Goal: Navigation & Orientation: Find specific page/section

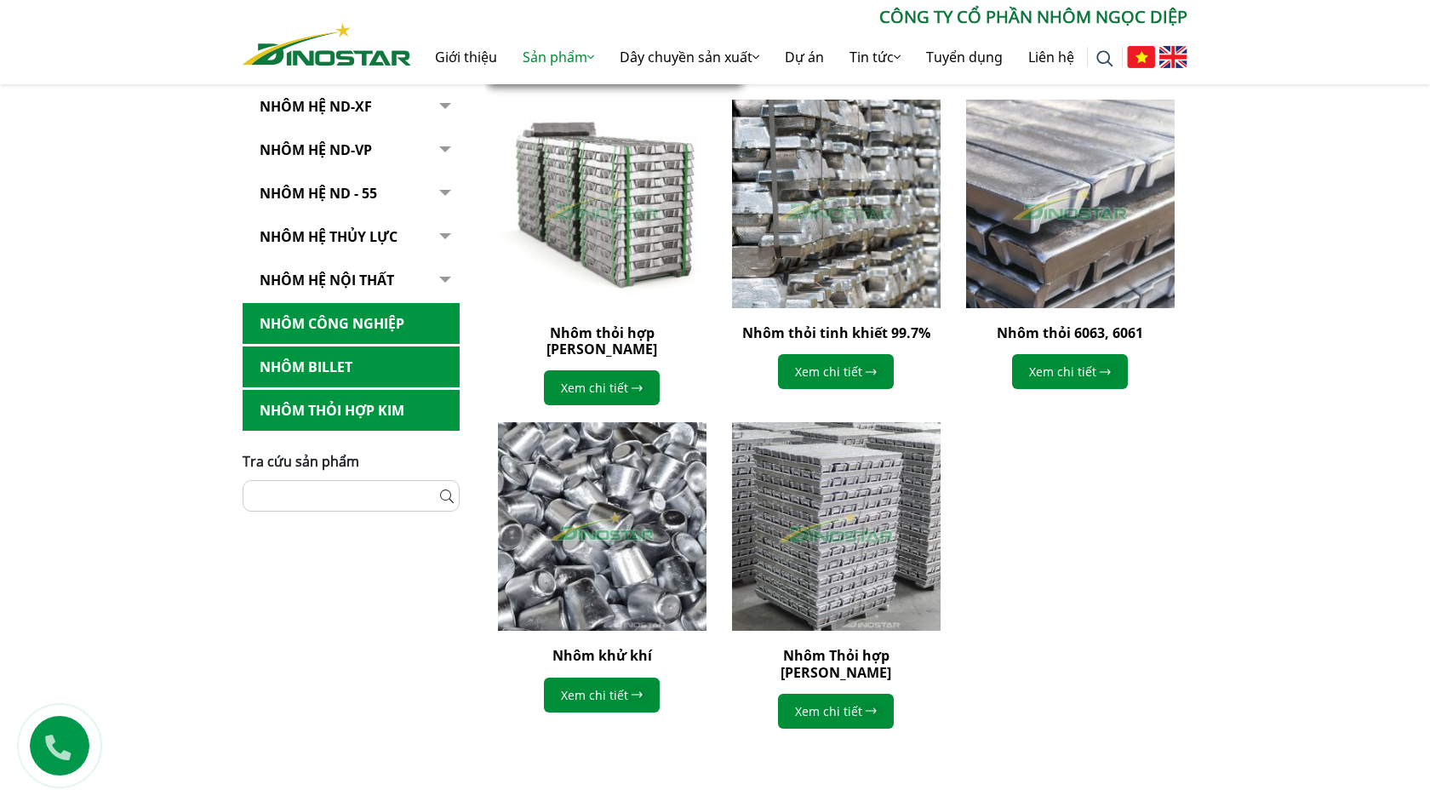
scroll to position [473, 0]
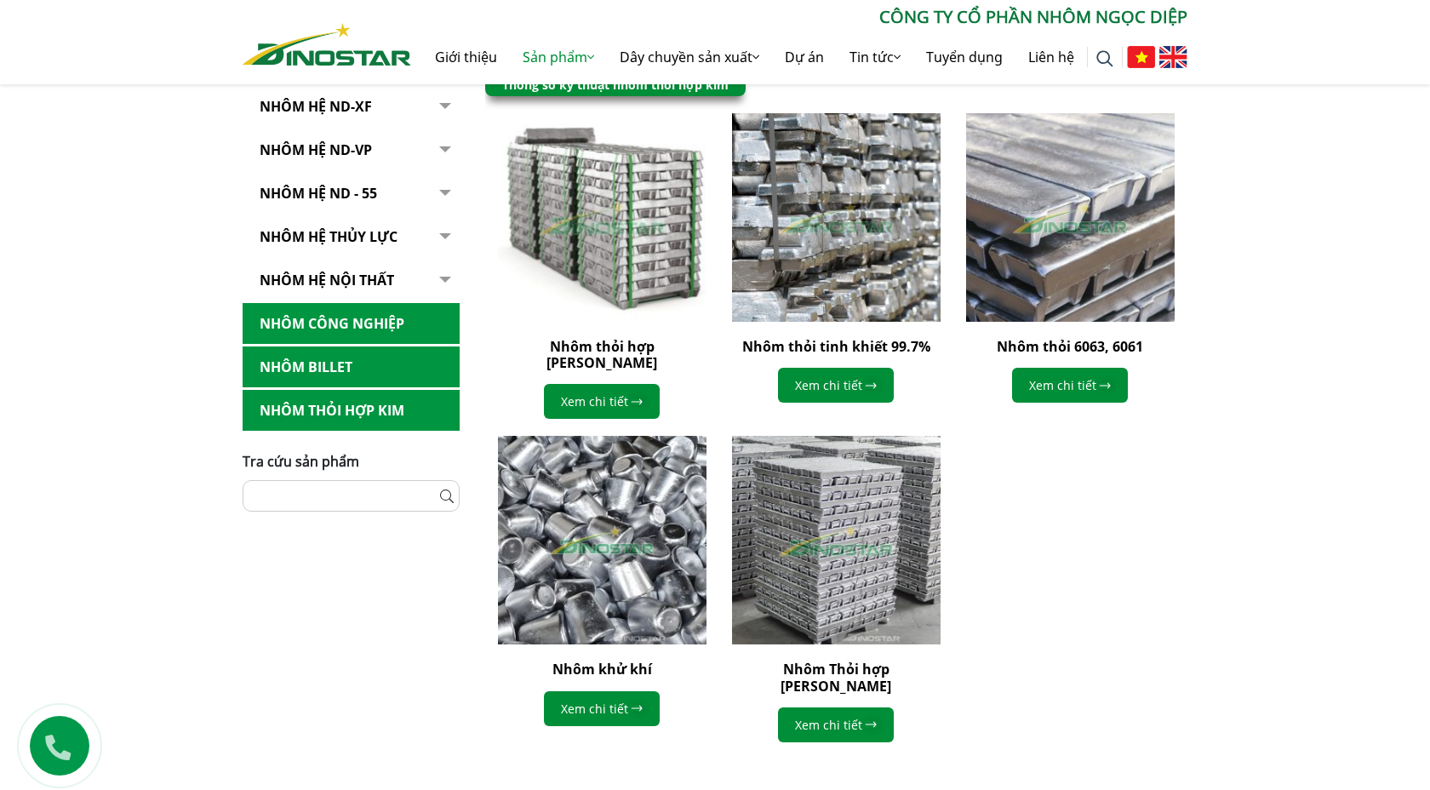
click at [597, 236] on img at bounding box center [602, 217] width 229 height 229
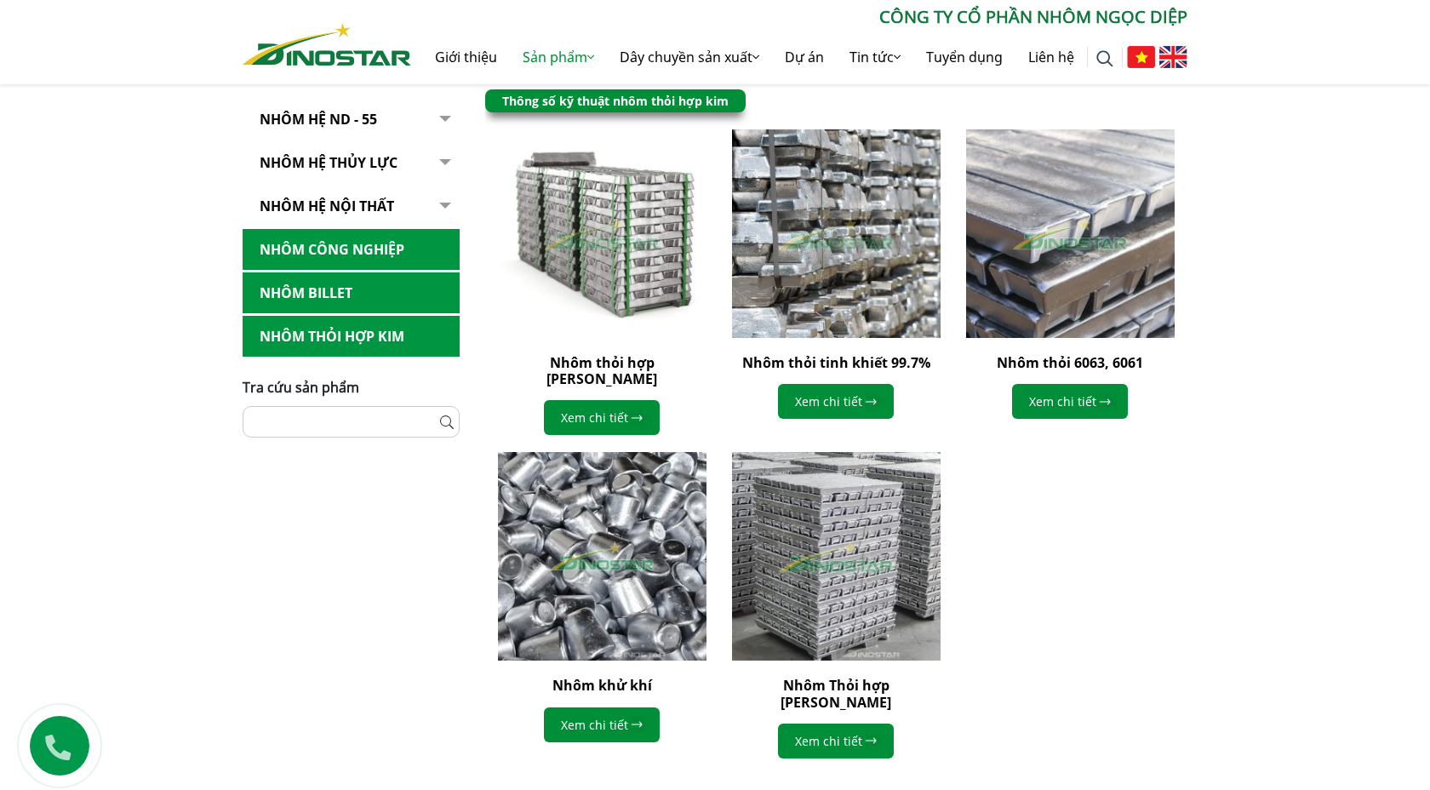
scroll to position [473, 0]
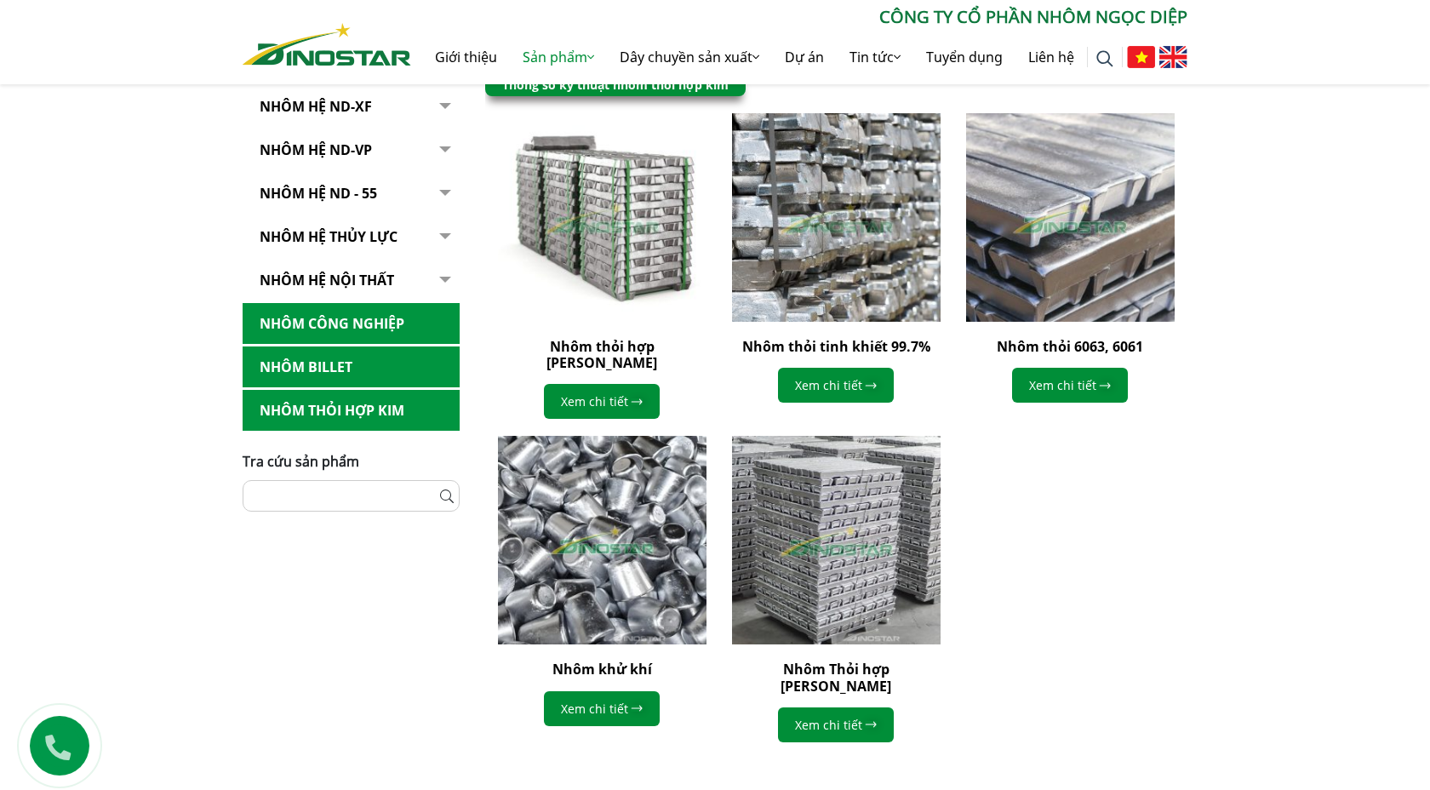
click at [313, 368] on link "Nhôm Billet" at bounding box center [351, 367] width 217 height 42
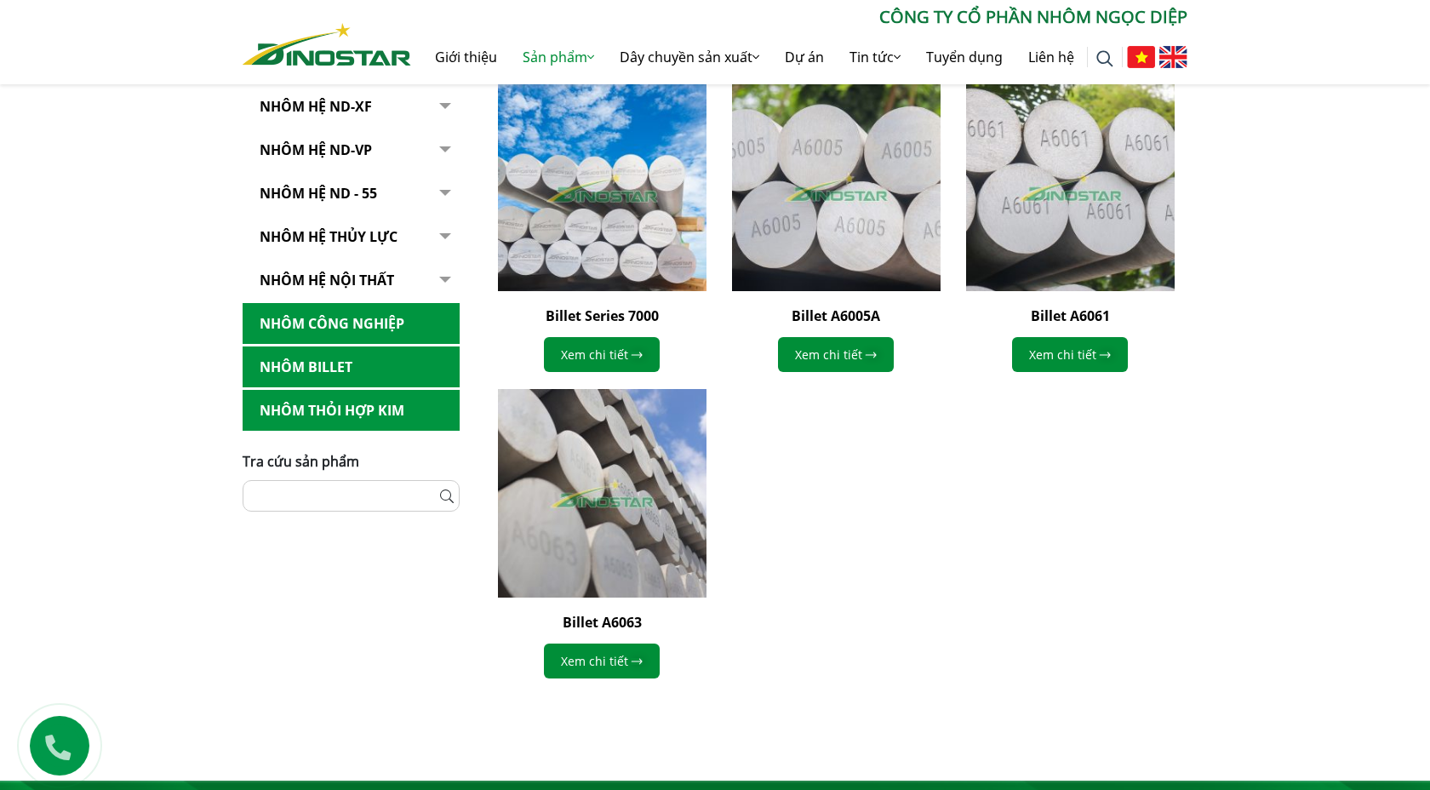
scroll to position [503, 0]
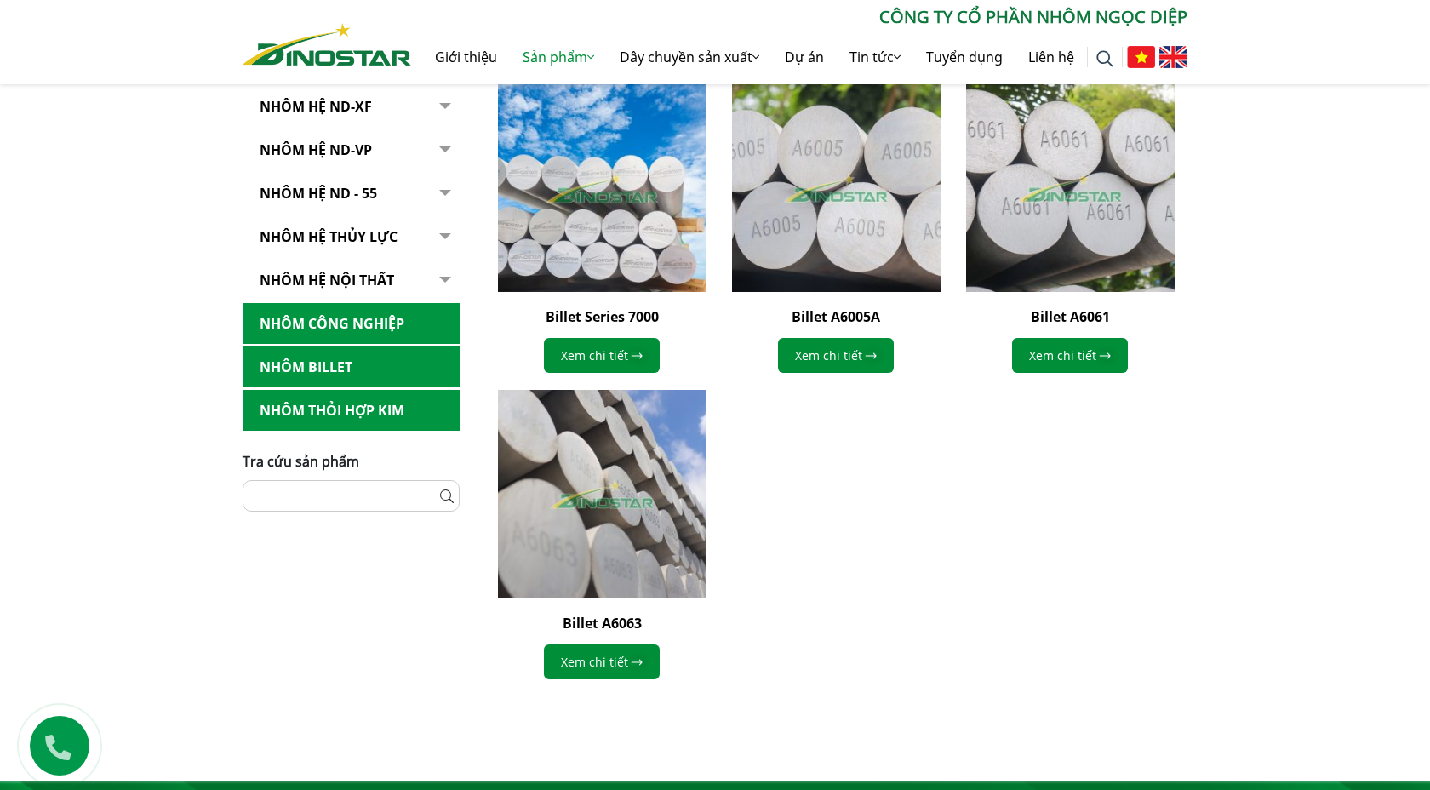
click at [342, 322] on link "Nhôm Công nghiệp" at bounding box center [351, 324] width 217 height 42
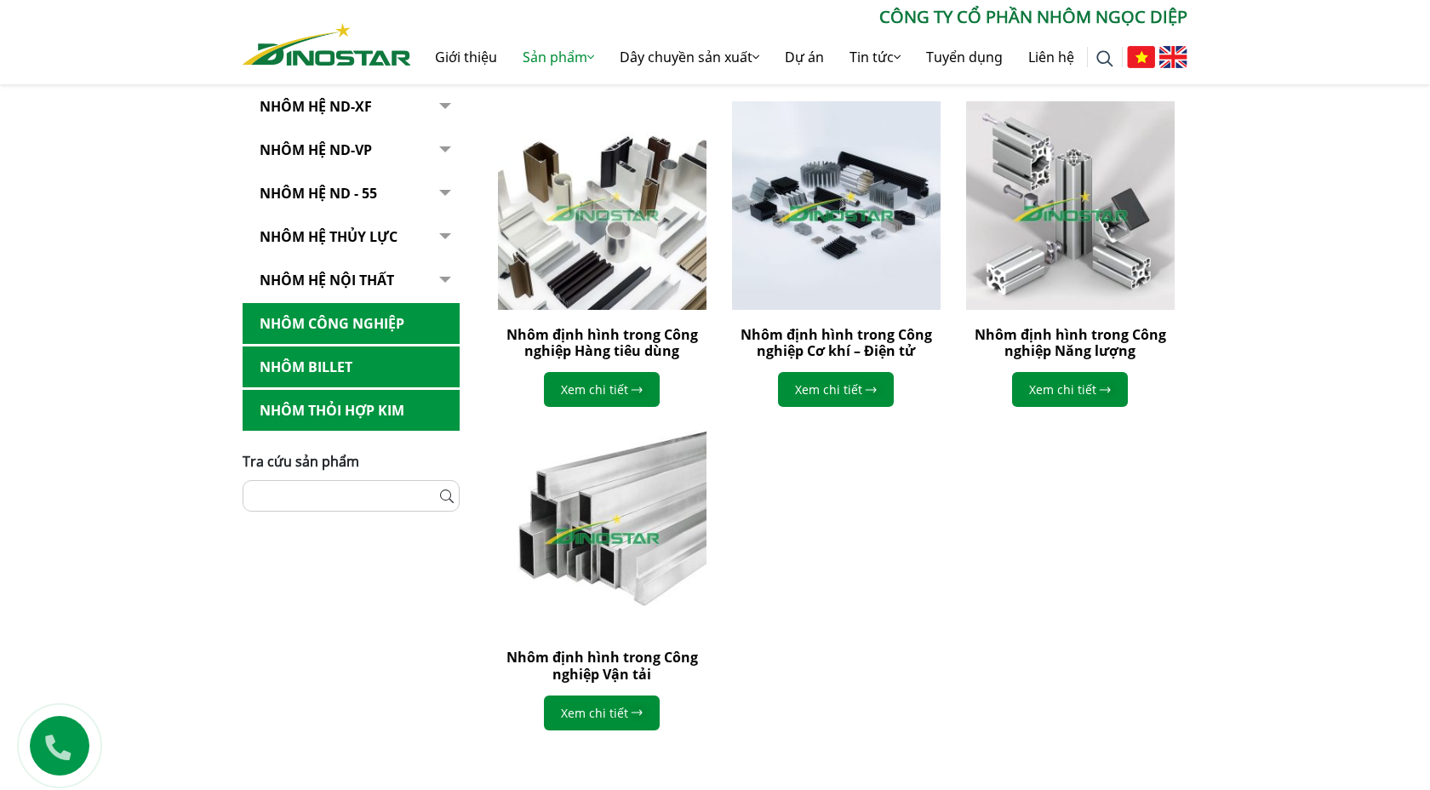
scroll to position [465, 0]
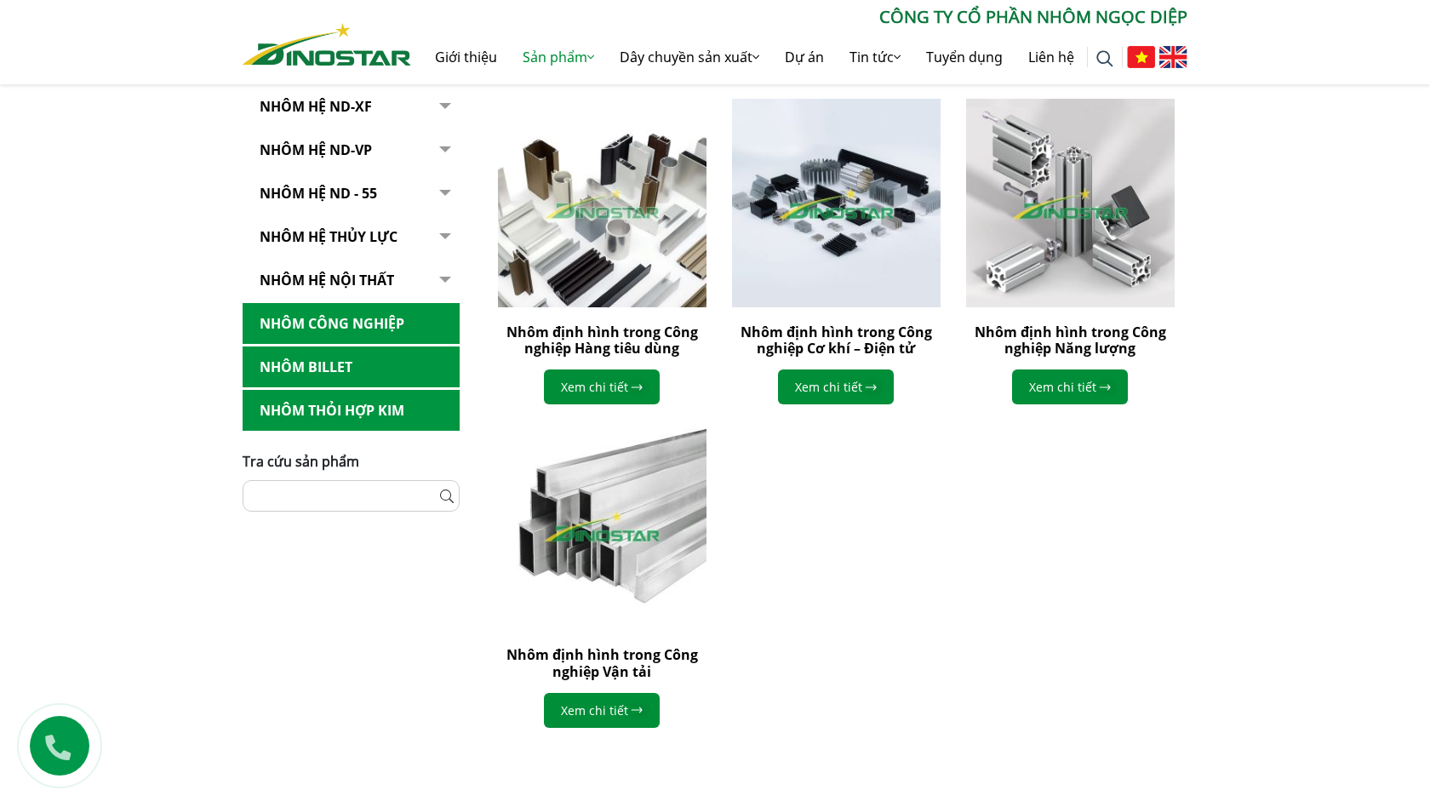
click at [324, 362] on link "Nhôm Billet" at bounding box center [351, 367] width 217 height 42
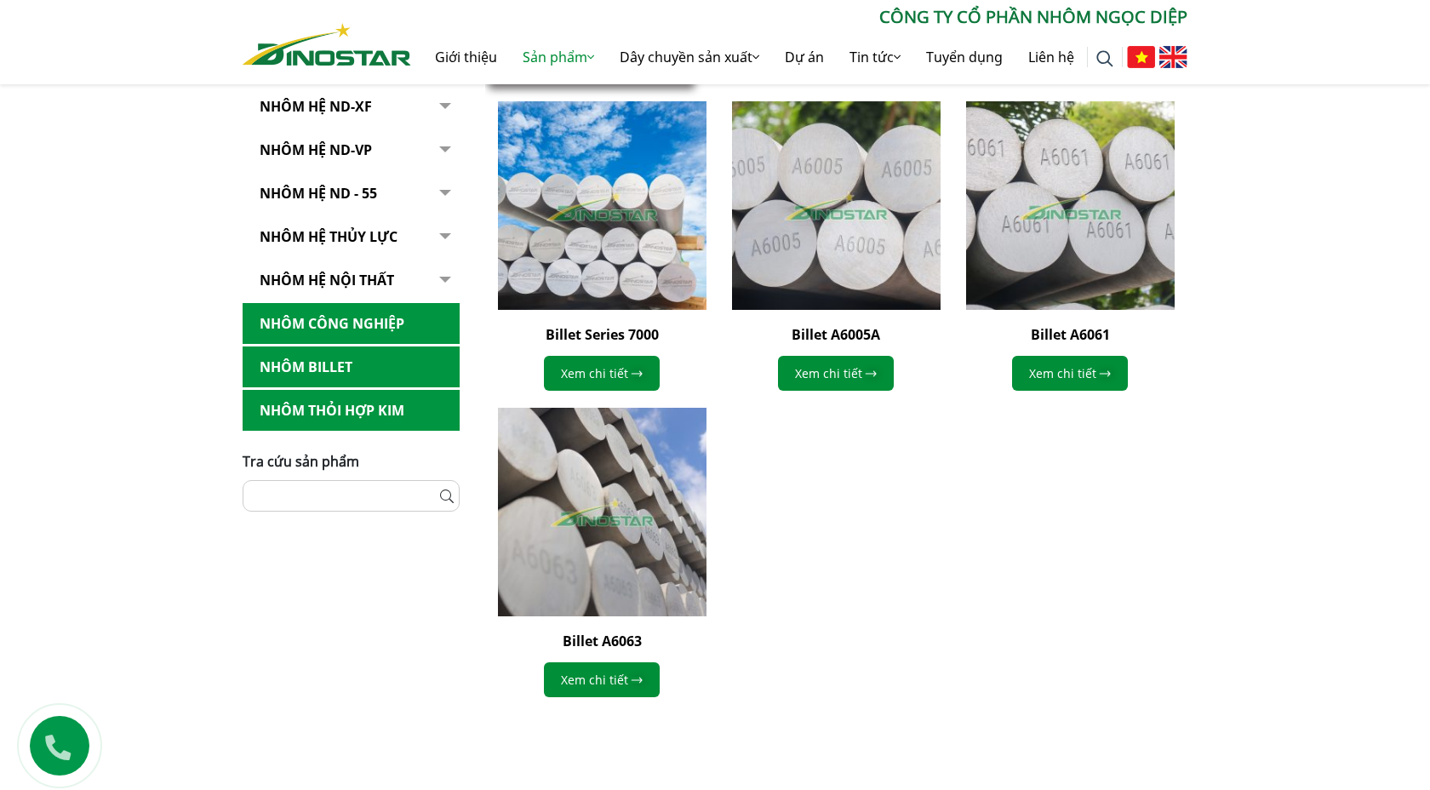
scroll to position [495, 0]
